Goal: Transaction & Acquisition: Purchase product/service

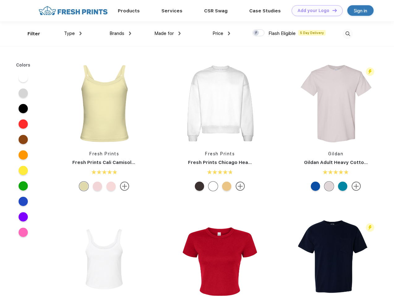
click at [315, 11] on link "Add your Logo Design Tool" at bounding box center [317, 10] width 51 height 11
click at [0, 0] on div "Design Tool" at bounding box center [0, 0] width 0 height 0
click at [332, 10] on link "Add your Logo Design Tool" at bounding box center [317, 10] width 51 height 11
click at [30, 34] on div "Filter" at bounding box center [34, 33] width 13 height 7
click at [73, 33] on span "Type" at bounding box center [69, 34] width 11 height 6
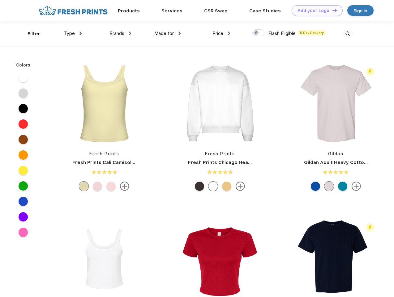
click at [120, 33] on span "Brands" at bounding box center [117, 34] width 15 height 6
click at [168, 33] on span "Made for" at bounding box center [163, 34] width 19 height 6
click at [222, 33] on span "Price" at bounding box center [218, 34] width 11 height 6
click at [259, 33] on div at bounding box center [259, 32] width 12 height 7
click at [257, 33] on input "checkbox" at bounding box center [255, 31] width 4 height 4
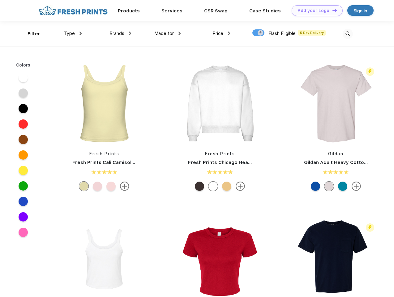
click at [348, 34] on img at bounding box center [348, 34] width 10 height 10
